Goal: Find specific page/section: Find specific page/section

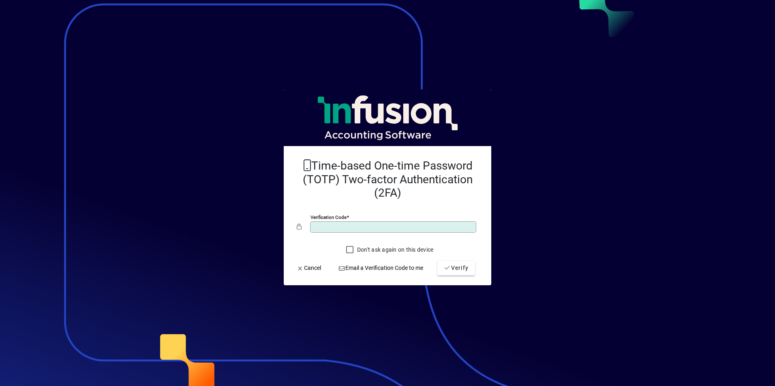
type input "******"
click at [437, 261] on button "Verify" at bounding box center [456, 268] width 38 height 15
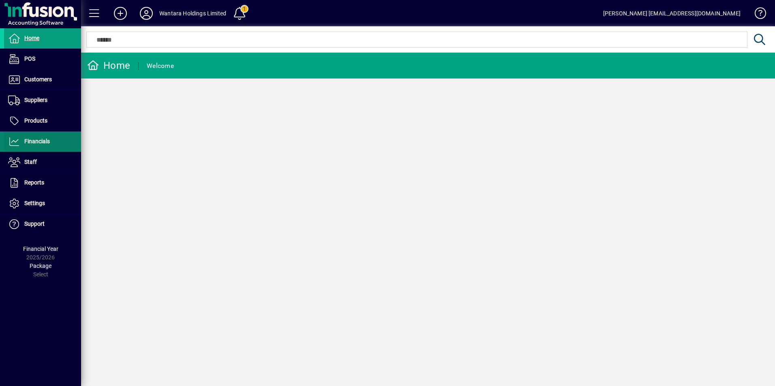
click at [34, 145] on span "Financials" at bounding box center [27, 142] width 46 height 10
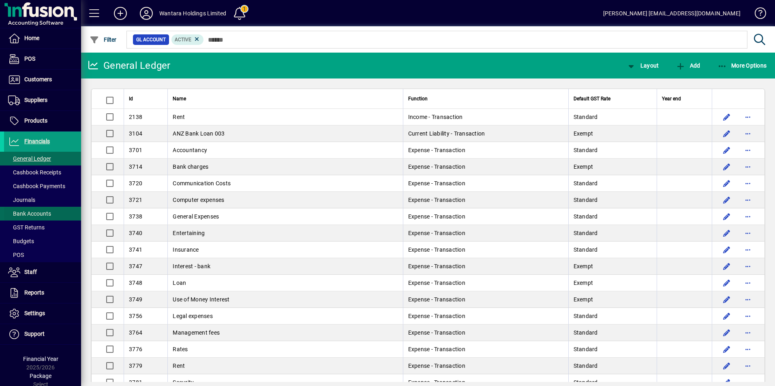
click at [34, 212] on span "Bank Accounts" at bounding box center [29, 214] width 43 height 6
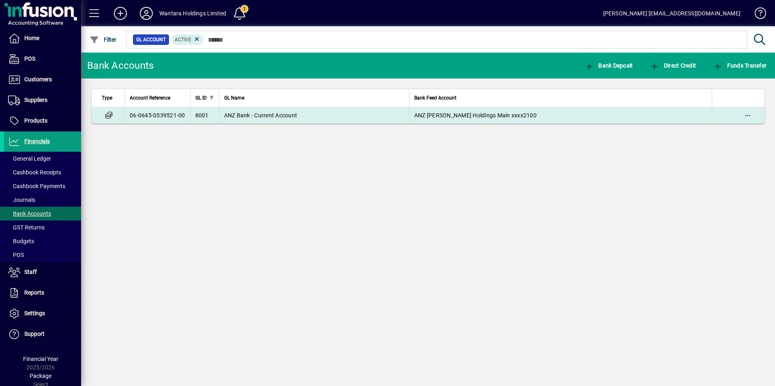
click at [272, 113] on span "ANZ Bank - Current Account" at bounding box center [260, 115] width 73 height 6
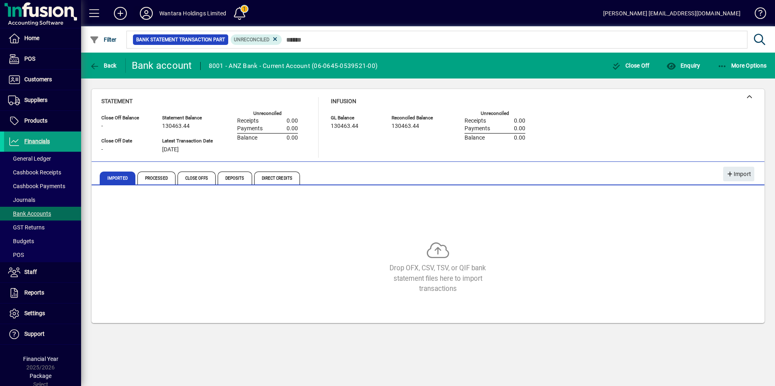
click at [147, 15] on icon at bounding box center [146, 13] width 16 height 13
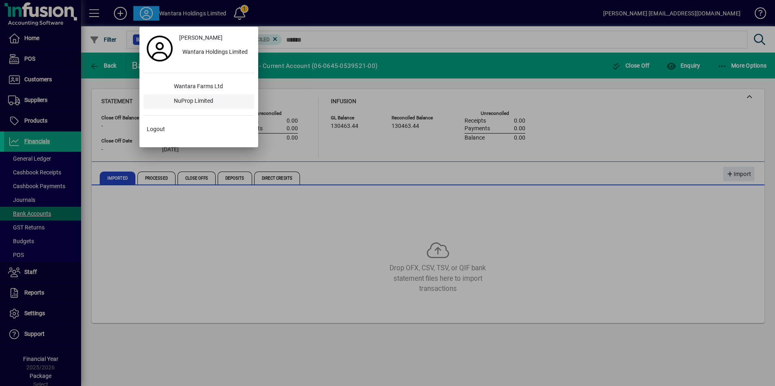
click at [189, 101] on div "NuProp Limited" at bounding box center [210, 101] width 87 height 15
